Goal: Task Accomplishment & Management: Complete application form

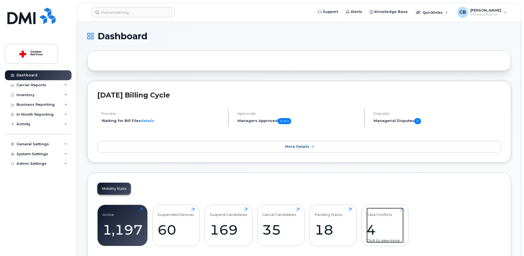
click at [372, 229] on div "4" at bounding box center [384, 230] width 37 height 16
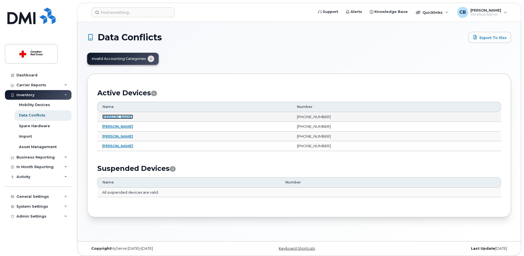
click at [127, 117] on link "Douglas Garrard" at bounding box center [117, 117] width 31 height 4
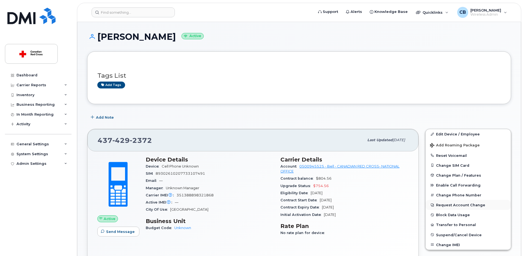
click at [451, 205] on button "Request Account Change" at bounding box center [467, 205] width 85 height 10
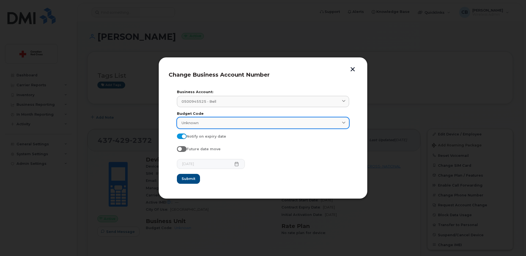
click at [212, 123] on div "Unknown" at bounding box center [262, 122] width 163 height 5
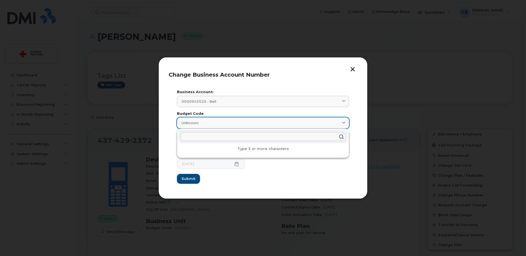
paste input "SU-880-NO"
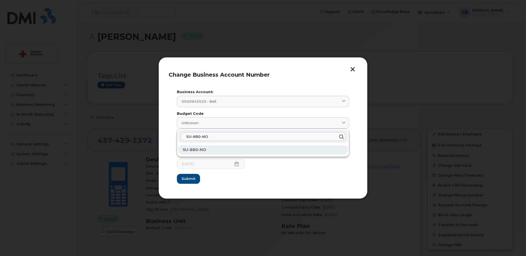
type input "SU-880-NO"
click at [198, 150] on span "SU-880-NO" at bounding box center [194, 149] width 23 height 5
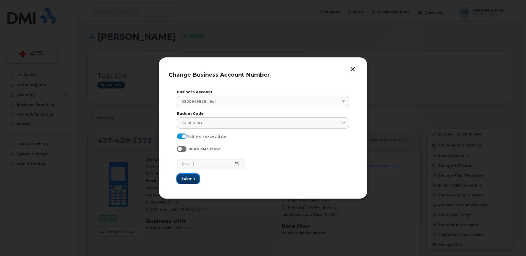
click at [191, 176] on span "Submit" at bounding box center [188, 178] width 14 height 5
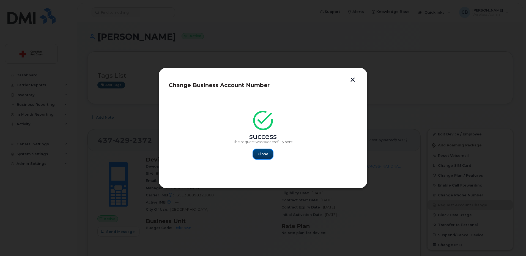
click at [262, 154] on span "Close" at bounding box center [262, 153] width 11 height 5
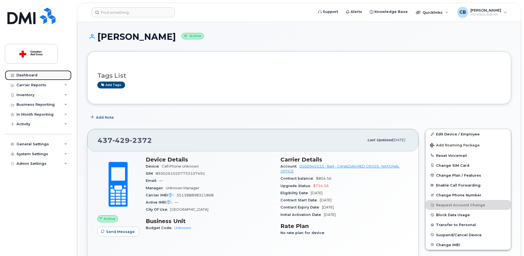
click at [26, 76] on div "Dashboard" at bounding box center [26, 75] width 21 height 4
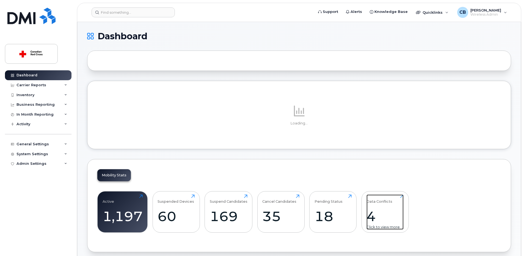
click at [374, 217] on div "4" at bounding box center [384, 216] width 37 height 16
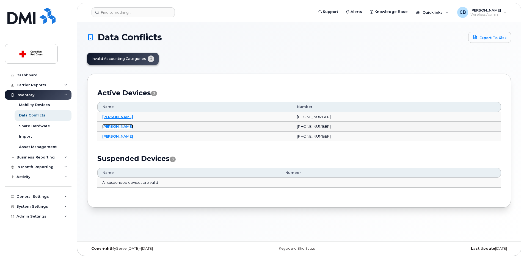
click at [122, 128] on link "[PERSON_NAME]" at bounding box center [117, 126] width 31 height 4
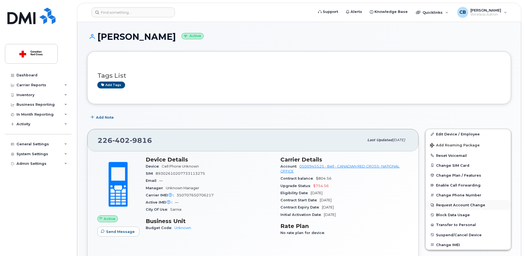
click at [443, 204] on button "Request Account Change" at bounding box center [467, 205] width 85 height 10
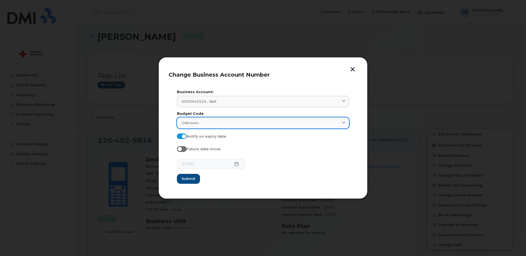
click at [202, 123] on div "Unknown" at bounding box center [262, 122] width 163 height 5
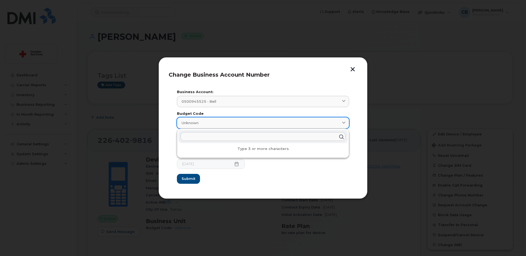
paste input "RR-525-NO"
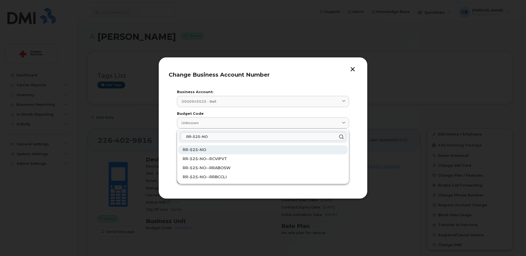
type input "RR-525-NO"
click at [195, 149] on span "RR-525-NO" at bounding box center [194, 149] width 23 height 5
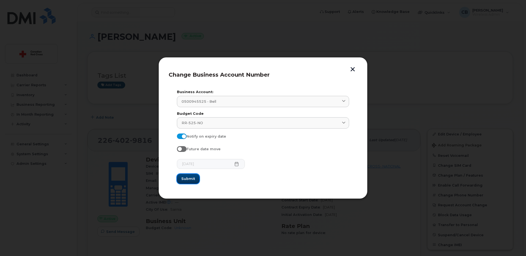
click at [189, 178] on span "Submit" at bounding box center [188, 178] width 14 height 5
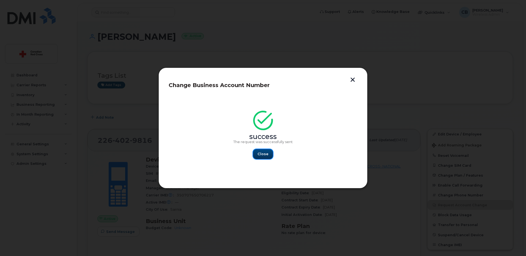
click at [259, 152] on span "Close" at bounding box center [262, 153] width 11 height 5
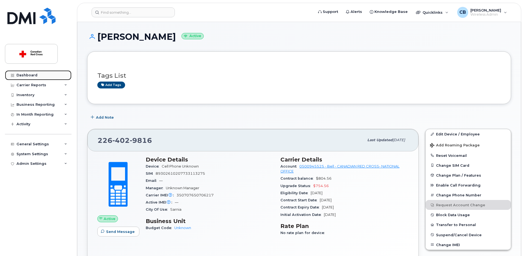
click at [31, 75] on div "Dashboard" at bounding box center [26, 75] width 21 height 4
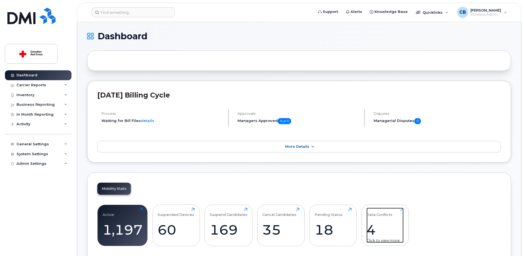
click at [372, 213] on div "Data Conflicts" at bounding box center [379, 212] width 26 height 9
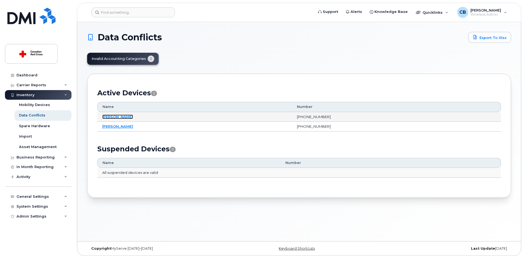
click at [122, 117] on link "[PERSON_NAME]" at bounding box center [117, 117] width 31 height 4
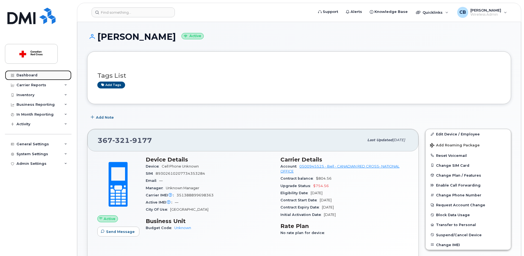
click at [32, 75] on div "Dashboard" at bounding box center [26, 75] width 21 height 4
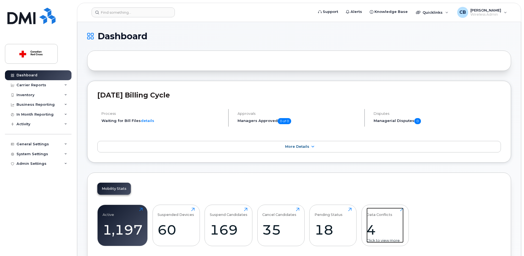
click at [374, 214] on div "Data Conflicts" at bounding box center [379, 212] width 26 height 9
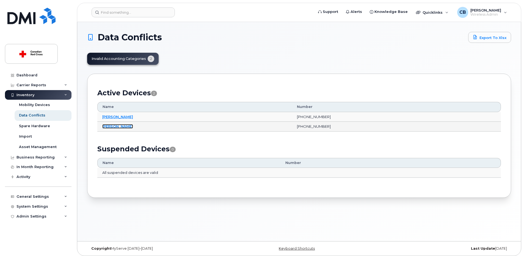
click at [120, 126] on link "[PERSON_NAME]" at bounding box center [117, 126] width 31 height 4
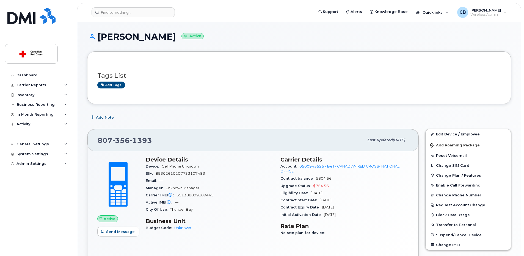
scroll to position [55, 0]
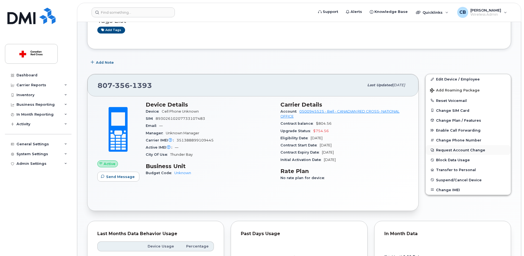
click at [449, 150] on button "Request Account Change" at bounding box center [467, 150] width 85 height 10
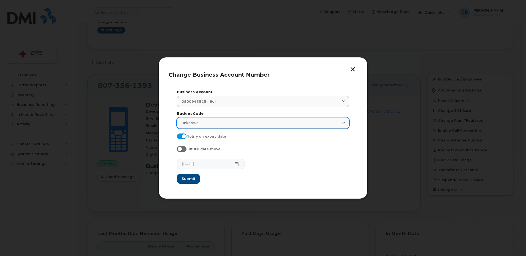
click at [208, 124] on div "Unknown" at bounding box center [262, 122] width 163 height 5
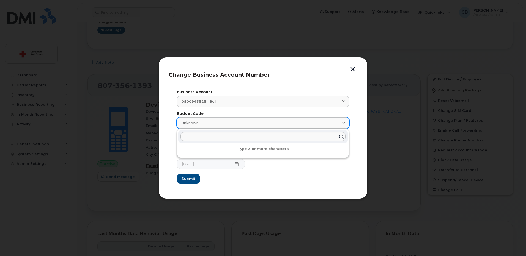
paste input "HW-745-ON-ONNU"
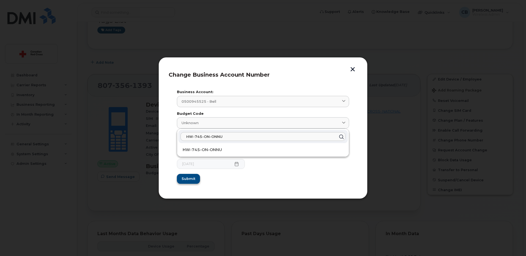
type input "HW-745-ON-ONNU"
click at [188, 178] on span "Submit" at bounding box center [188, 178] width 14 height 5
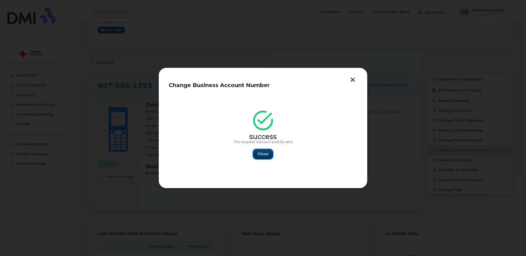
click at [264, 154] on span "Close" at bounding box center [262, 153] width 11 height 5
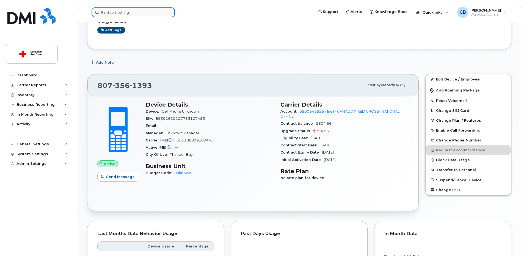
click at [135, 12] on input at bounding box center [133, 12] width 83 height 10
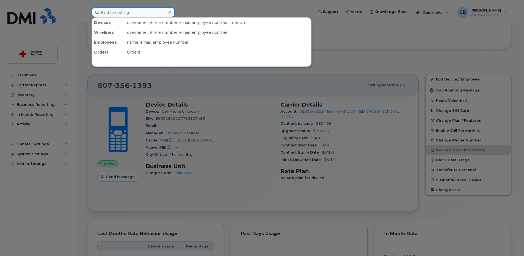
paste input "2892606992"
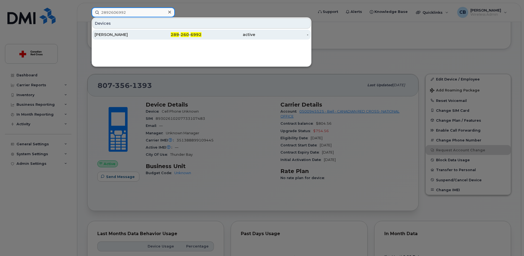
type input "2892606992"
click at [122, 34] on div "Azamat KHASANOV" at bounding box center [122, 34] width 54 height 5
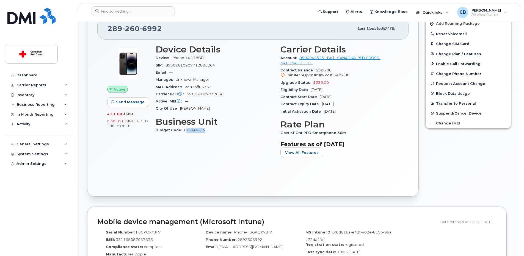
scroll to position [121, 0]
drag, startPoint x: 207, startPoint y: 131, endPoint x: 184, endPoint y: 132, distance: 22.8
click at [184, 132] on div "Budget Code EM-340-ON" at bounding box center [215, 130] width 118 height 7
copy link "EM-340-ON"
click at [26, 74] on div "Dashboard" at bounding box center [26, 75] width 21 height 4
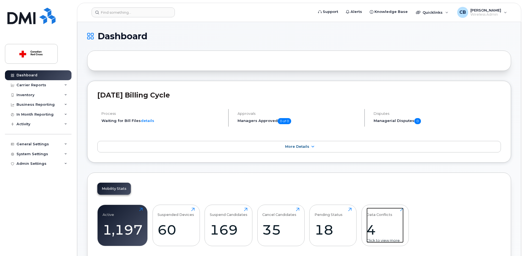
click at [371, 231] on div "4" at bounding box center [384, 230] width 37 height 16
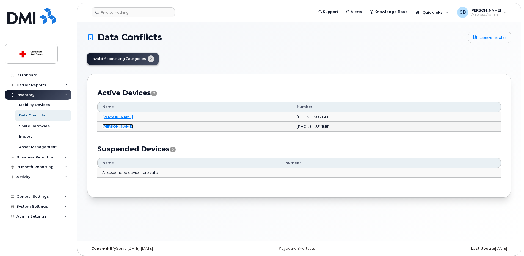
click at [117, 126] on link "Noreen Wilkins" at bounding box center [117, 126] width 31 height 4
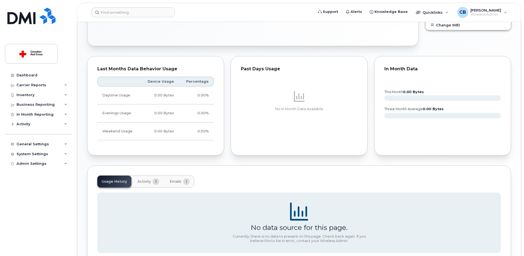
scroll to position [259, 0]
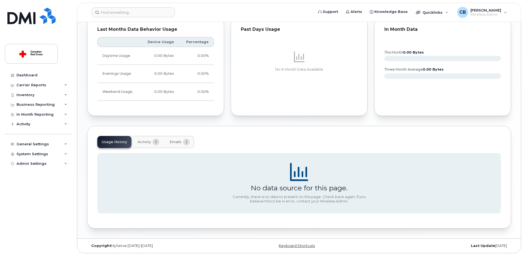
click at [143, 140] on span "Activity" at bounding box center [143, 142] width 13 height 4
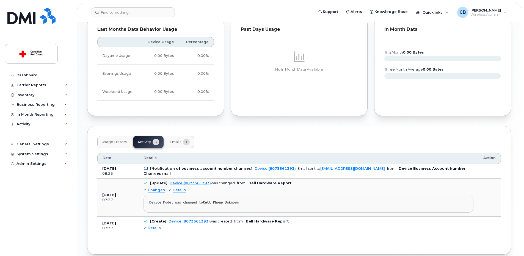
click at [176, 142] on span "Emails" at bounding box center [176, 142] width 12 height 4
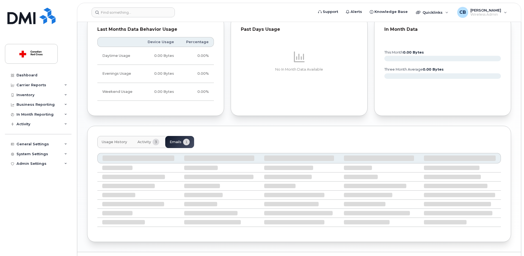
scroll to position [219, 0]
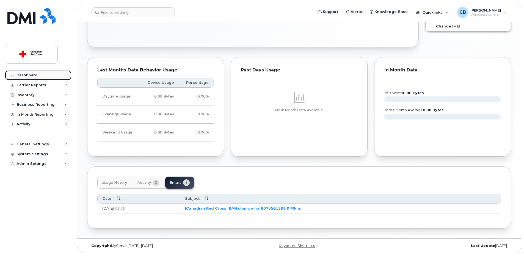
click at [34, 75] on div "Dashboard" at bounding box center [26, 75] width 21 height 4
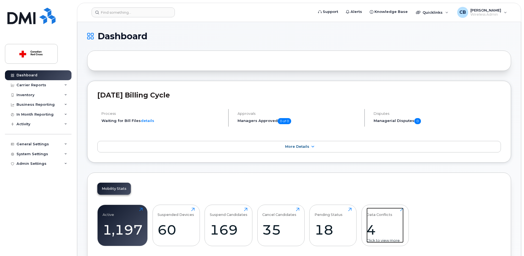
click at [373, 228] on div "4" at bounding box center [384, 230] width 37 height 16
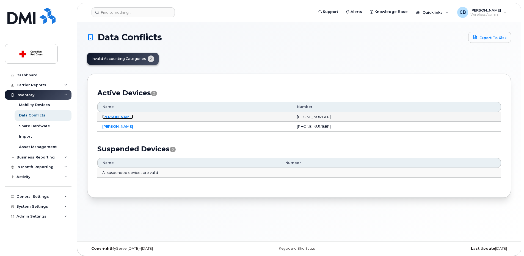
click at [123, 118] on link "[PERSON_NAME]" at bounding box center [117, 117] width 31 height 4
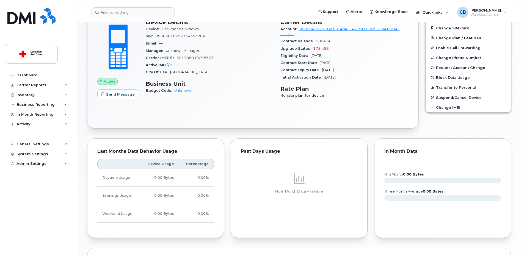
scroll to position [192, 0]
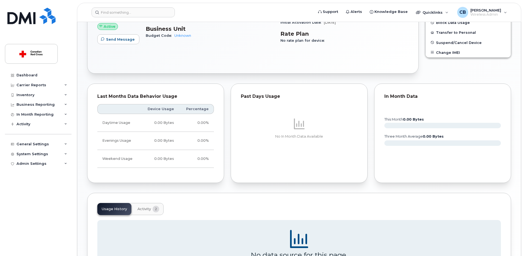
click at [143, 210] on span "Activity" at bounding box center [143, 209] width 13 height 4
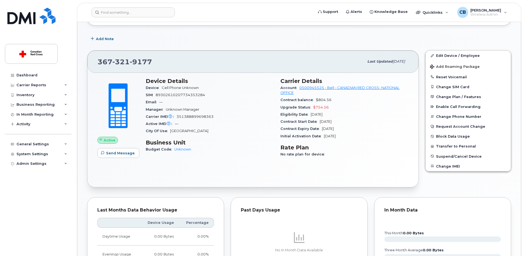
scroll to position [24, 0]
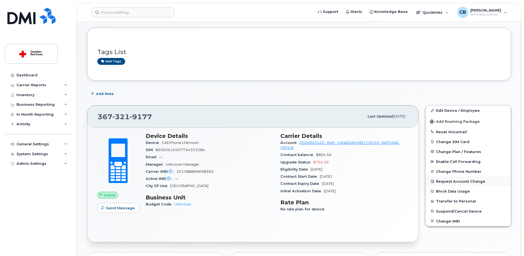
click at [457, 183] on button "Request Account Change" at bounding box center [467, 181] width 85 height 10
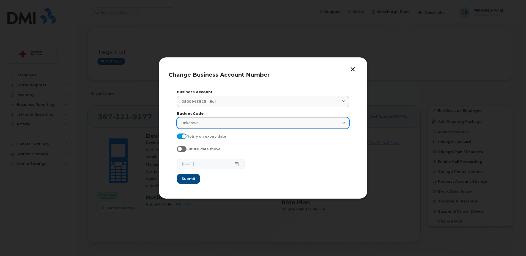
click at [216, 125] on div "Unknown" at bounding box center [262, 122] width 163 height 5
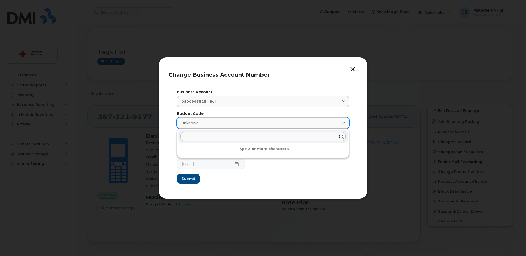
paste input "EM-380-QC-EMSP019"
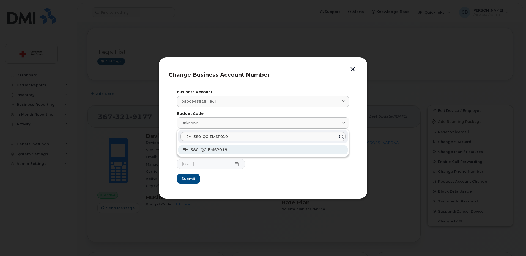
type input "EM-380-QC-EMSP019"
click at [200, 150] on span "EM-380-QC-EMSP019" at bounding box center [205, 149] width 45 height 5
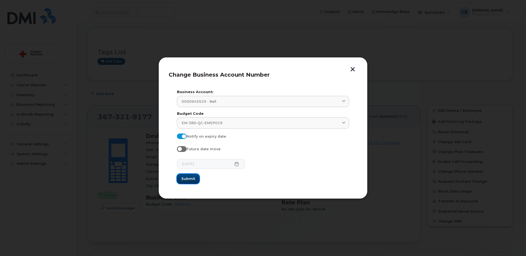
click at [188, 179] on span "Submit" at bounding box center [188, 178] width 14 height 5
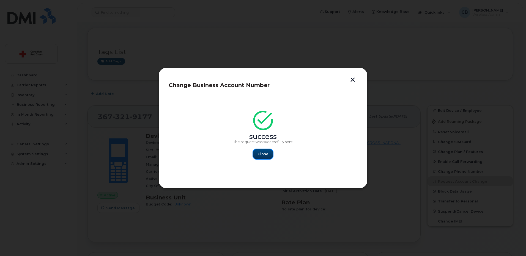
click at [260, 153] on span "Close" at bounding box center [262, 153] width 11 height 5
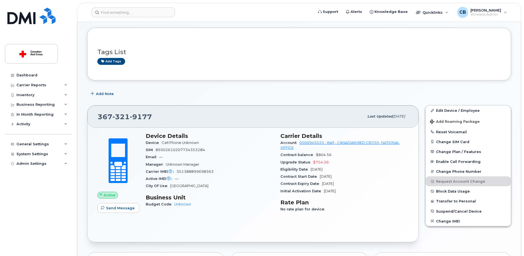
scroll to position [0, 0]
